Goal: Information Seeking & Learning: Learn about a topic

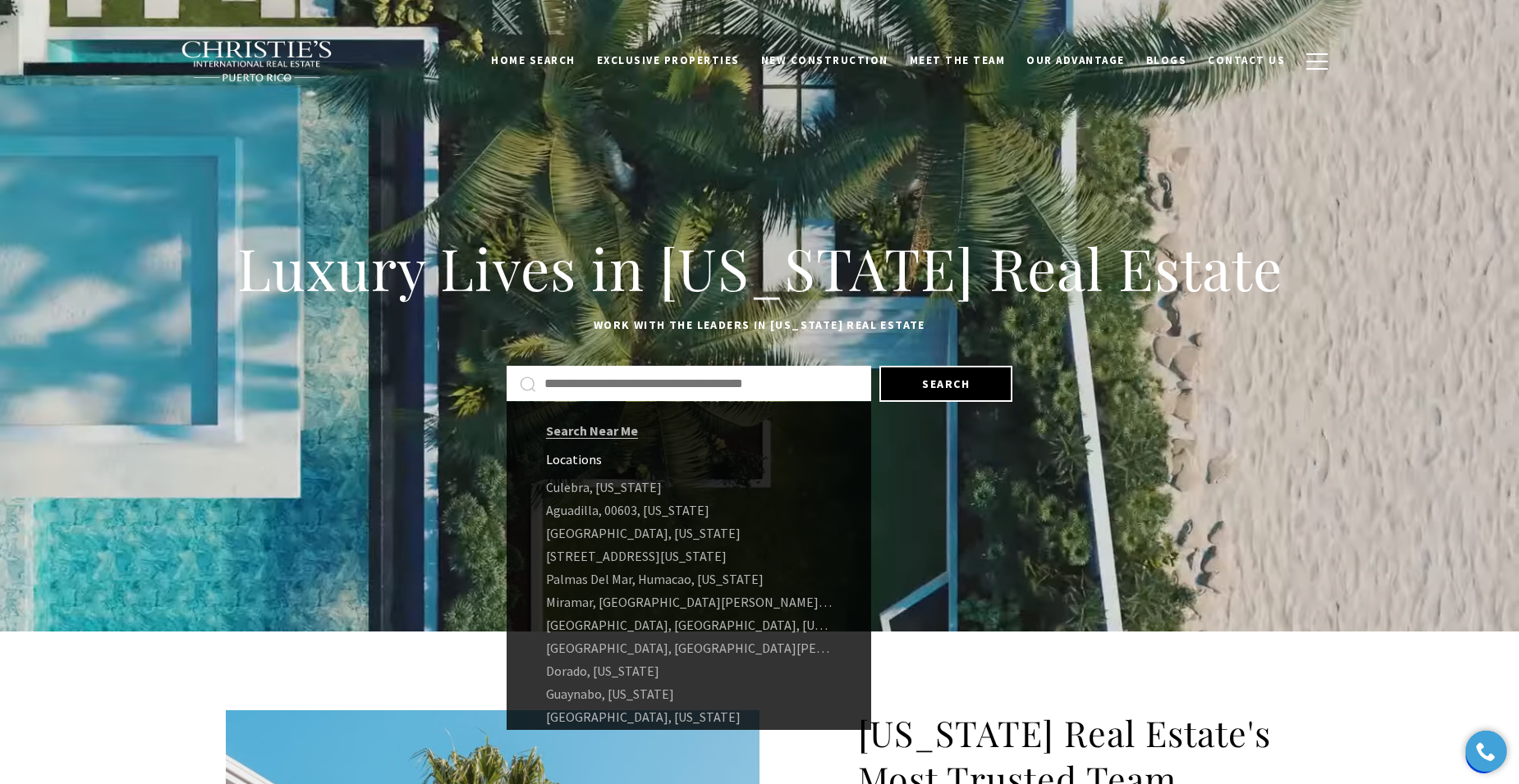
click at [733, 391] on input "Search by Address, City, or Neighborhood" at bounding box center [701, 383] width 313 height 21
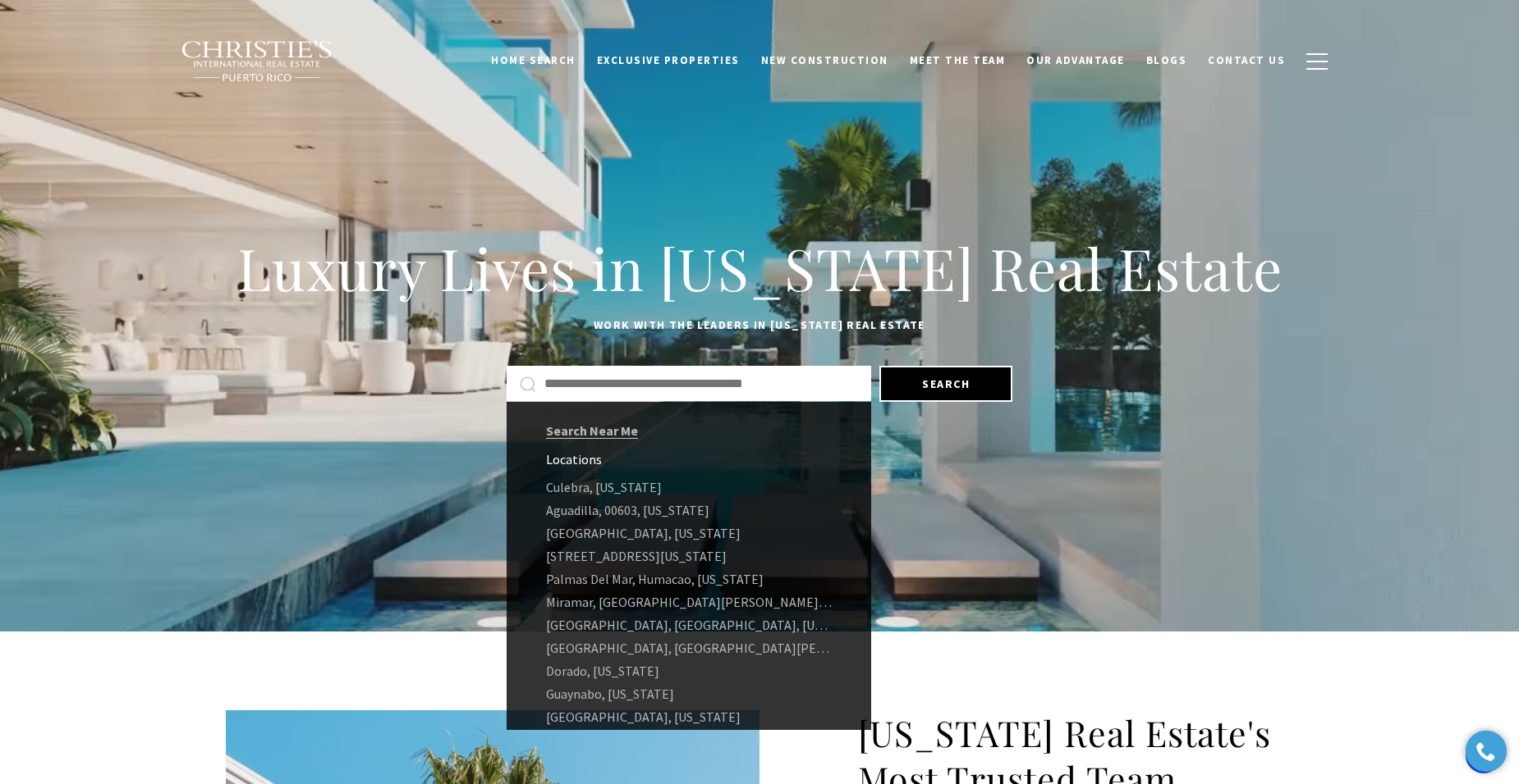
click at [733, 381] on input "Search by Address, City, or Neighborhood" at bounding box center [701, 383] width 313 height 21
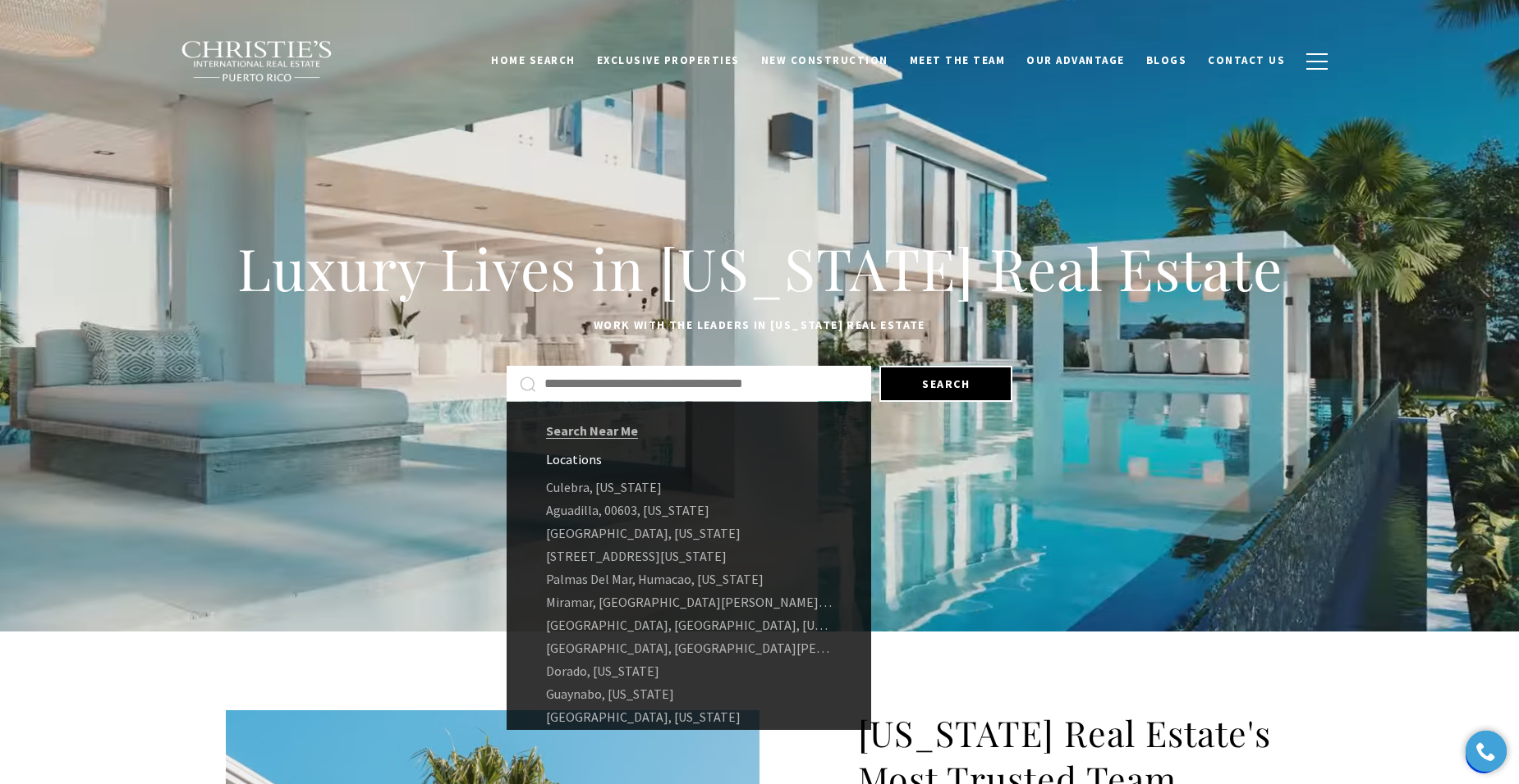
click at [733, 381] on input "Search by Address, City, or Neighborhood" at bounding box center [701, 383] width 313 height 21
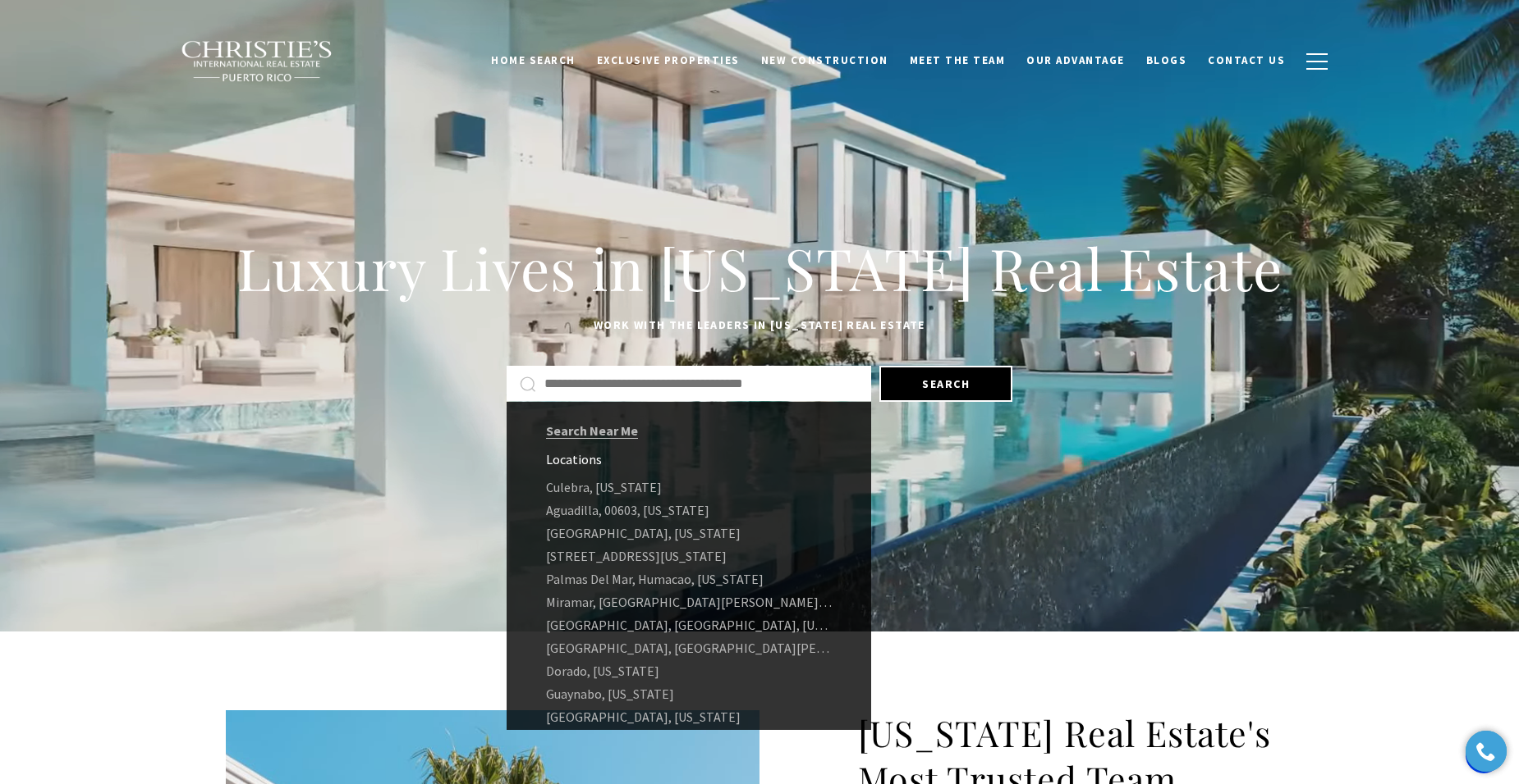
click at [733, 381] on input "Search by Address, City, or Neighborhood" at bounding box center [701, 383] width 313 height 21
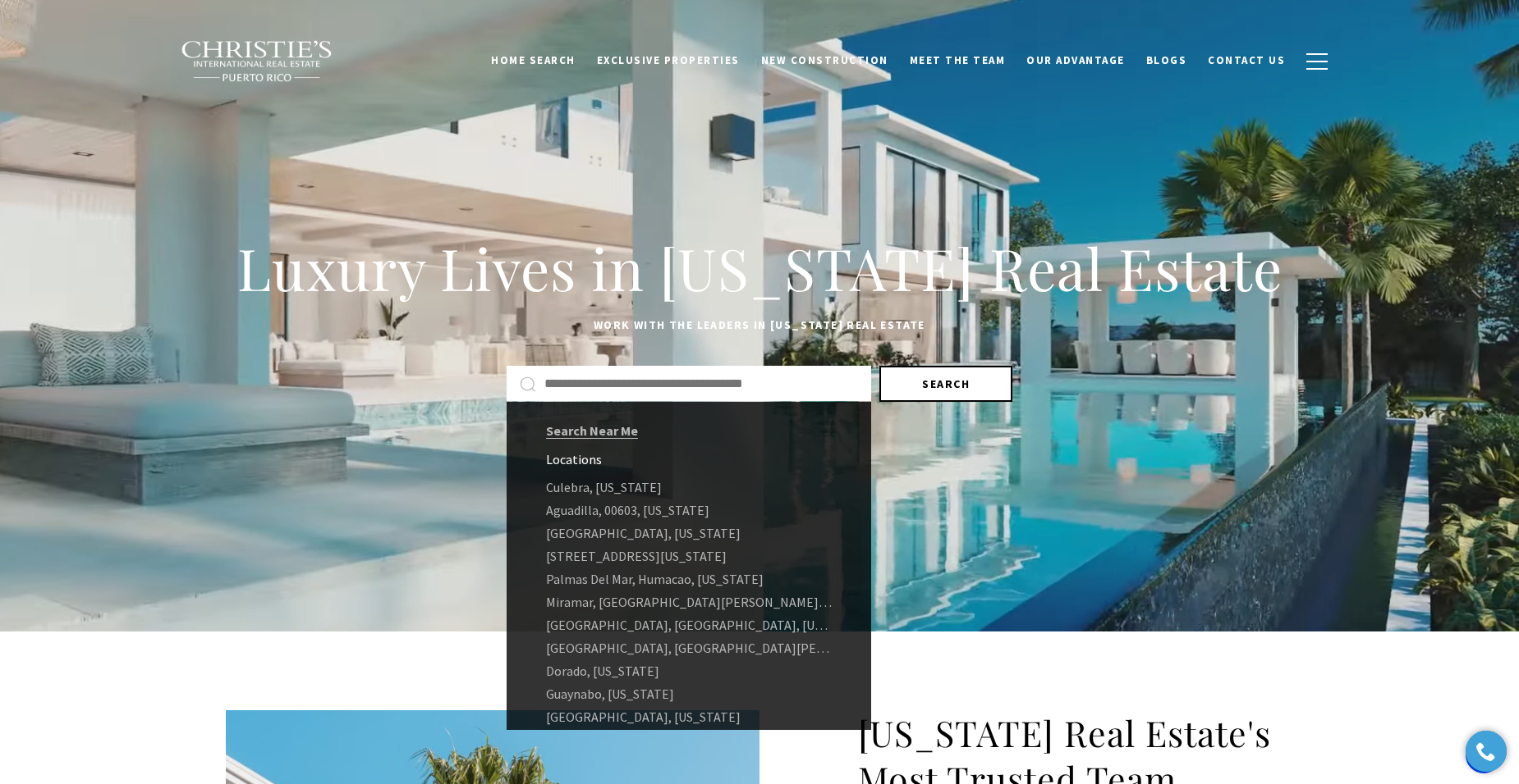
click at [950, 385] on button "Search" at bounding box center [945, 384] width 133 height 36
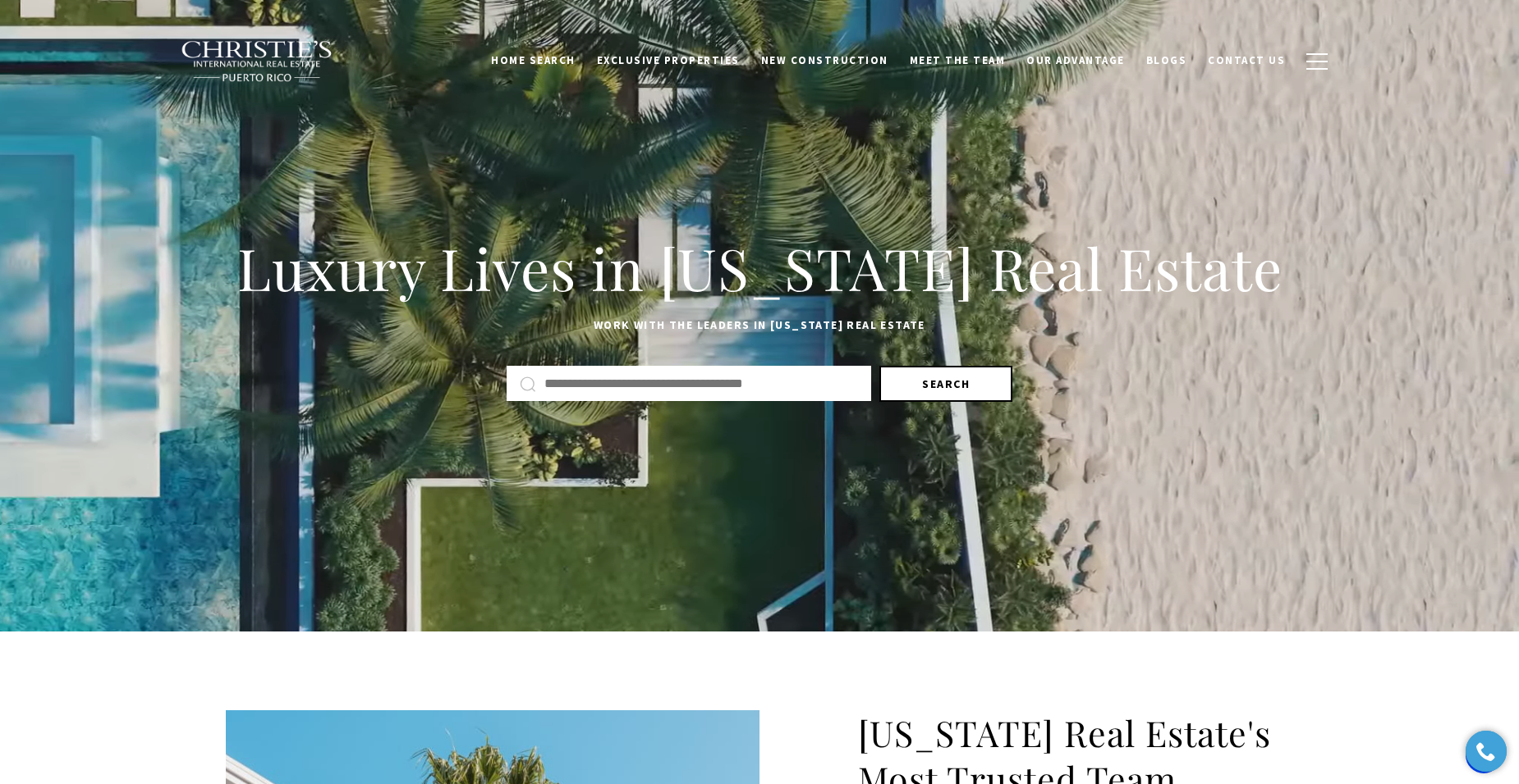
click at [950, 385] on button "Search" at bounding box center [945, 384] width 133 height 36
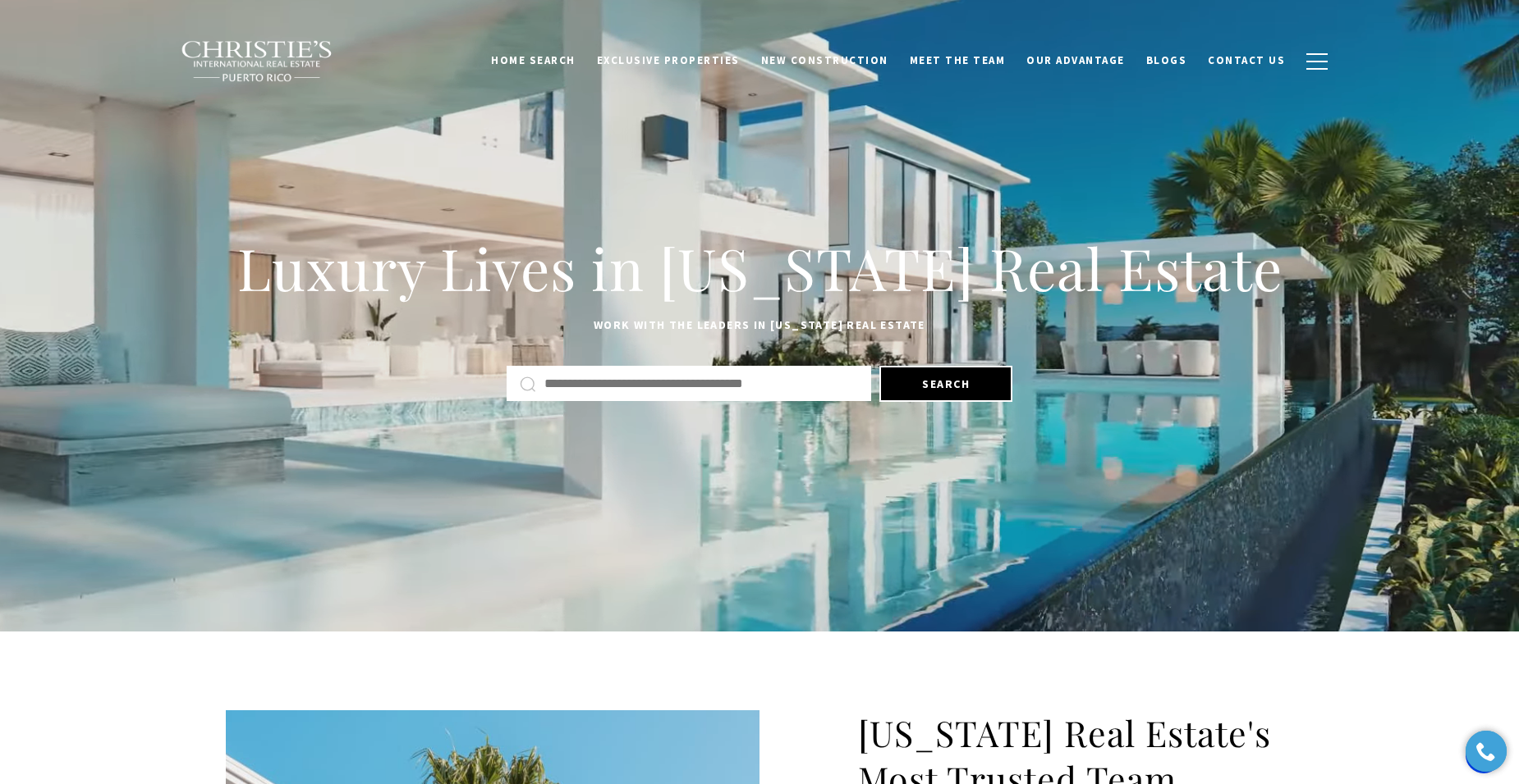
click at [613, 379] on input "Search by Address, City, or Neighborhood" at bounding box center [701, 383] width 313 height 21
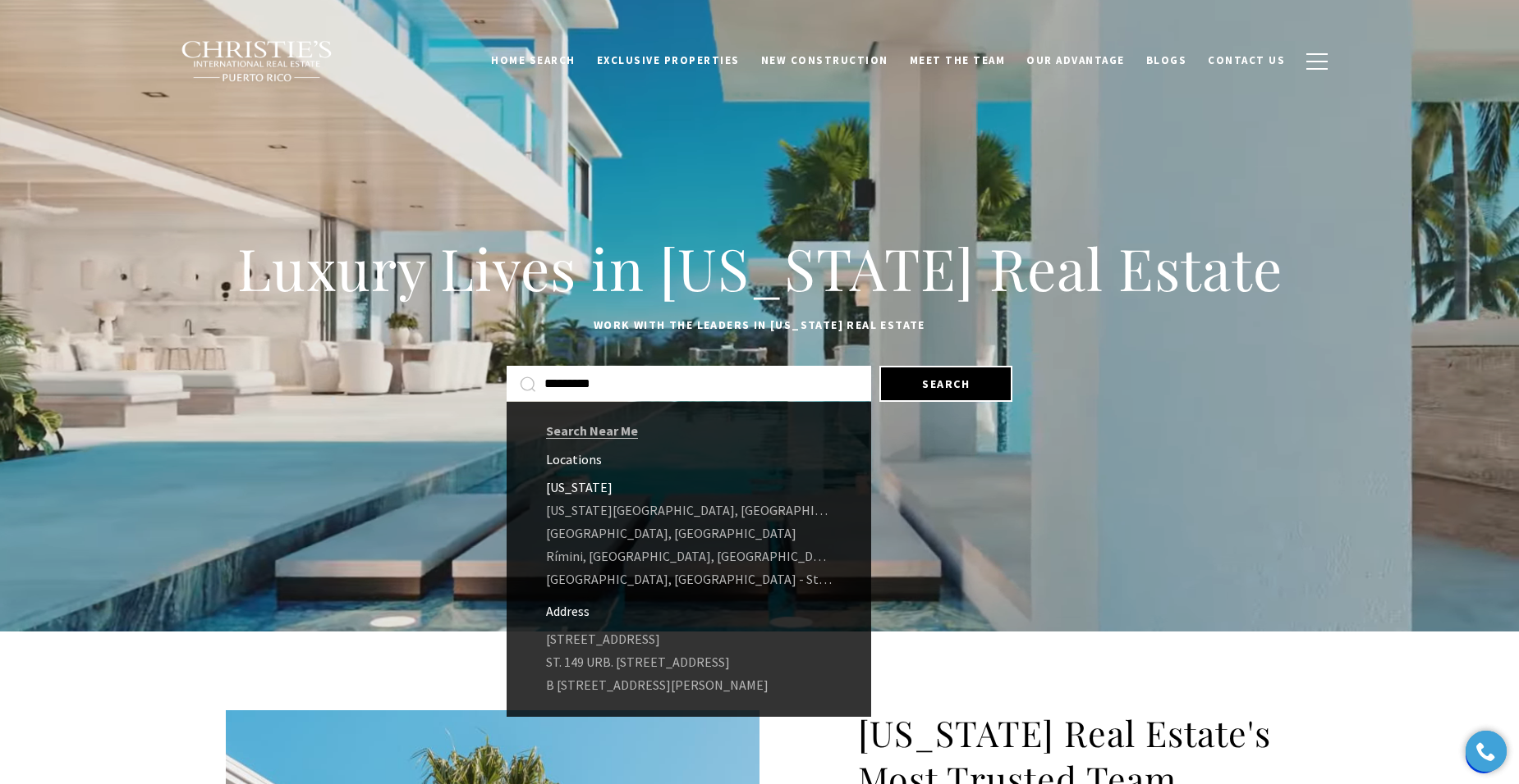
type input "*********"
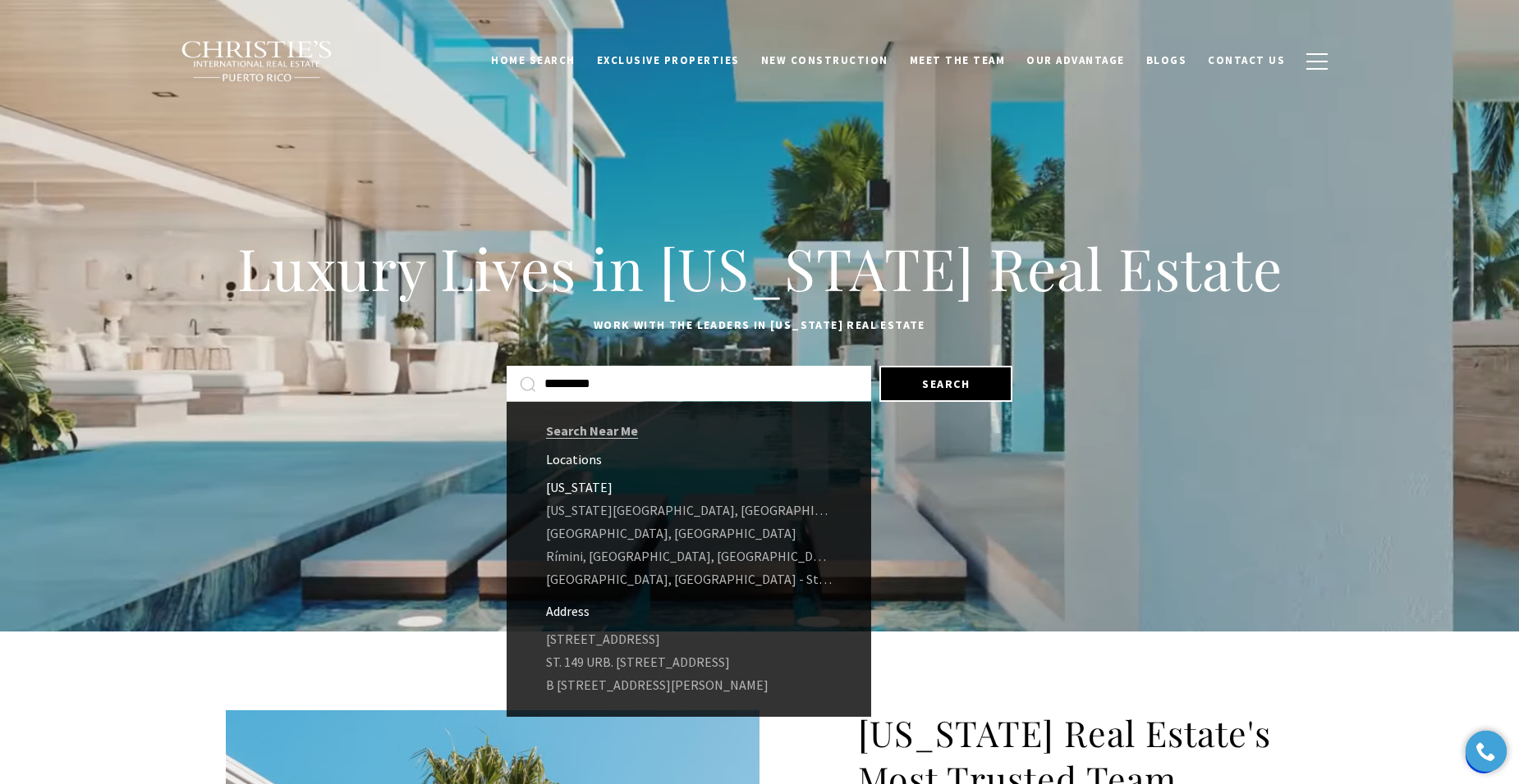
click at [585, 488] on link "Puerto Rico" at bounding box center [688, 487] width 364 height 23
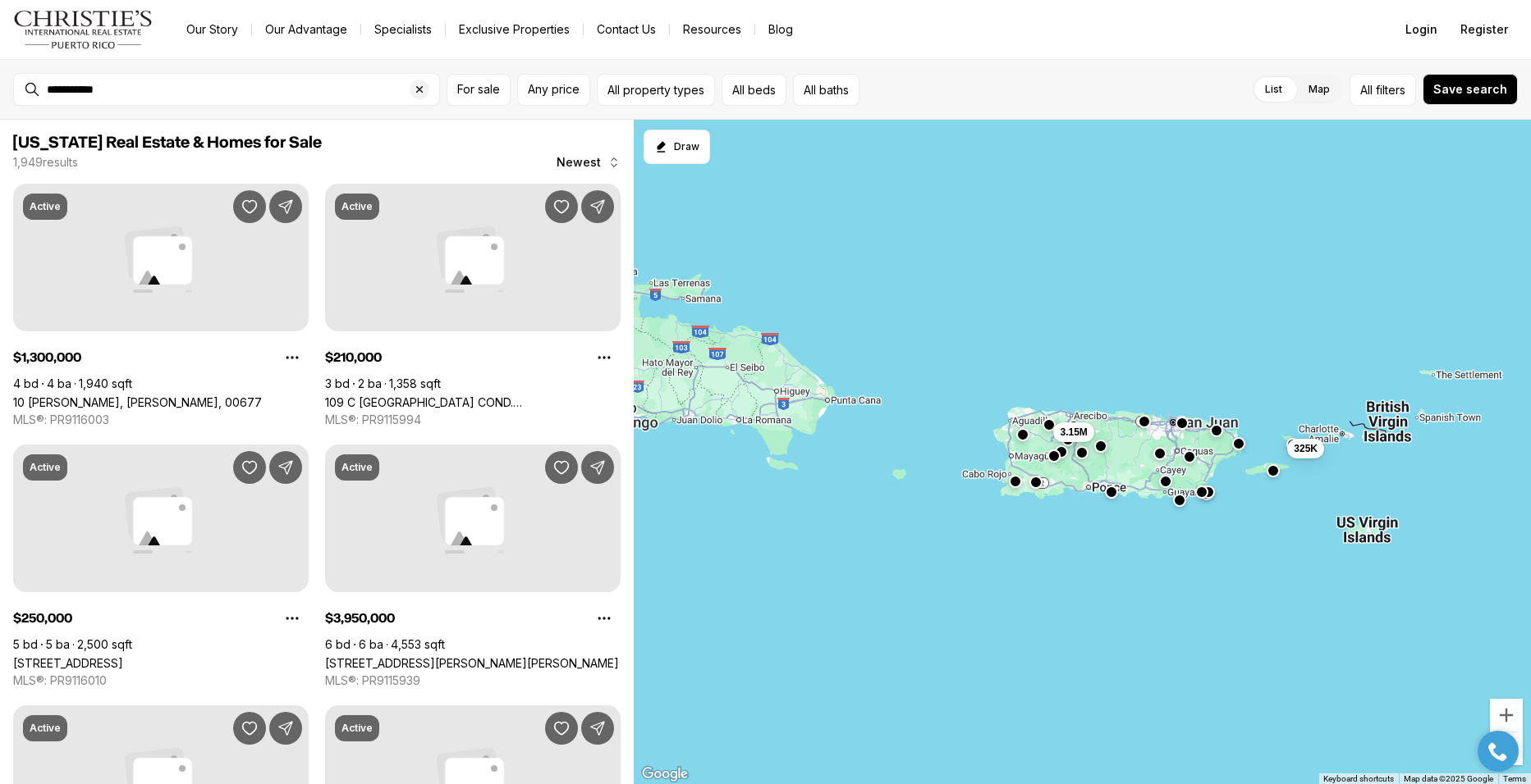
click at [1242, 533] on div "325K 3.15M" at bounding box center [1082, 452] width 897 height 665
